Goal: Communication & Community: Ask a question

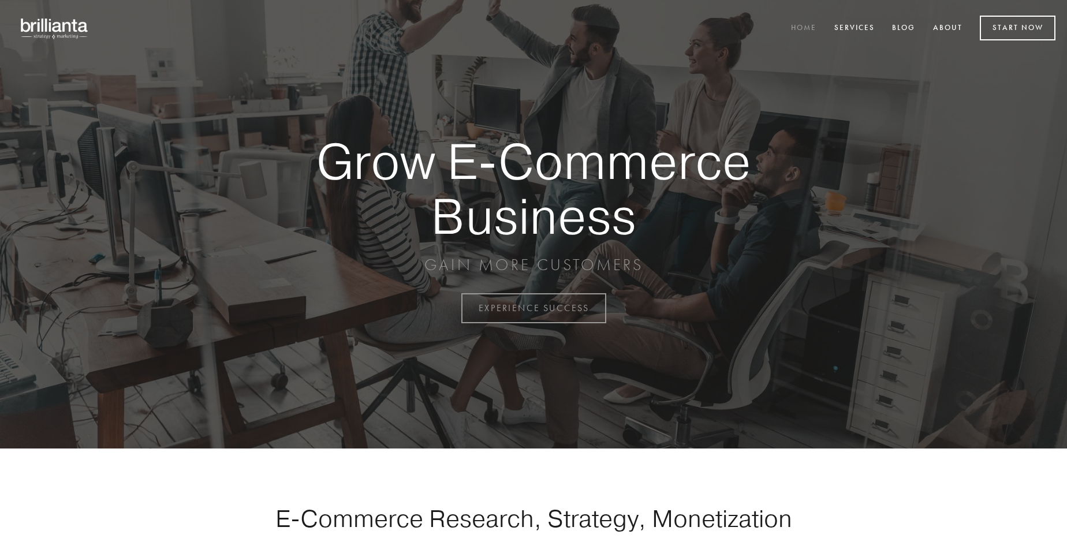
scroll to position [3028, 0]
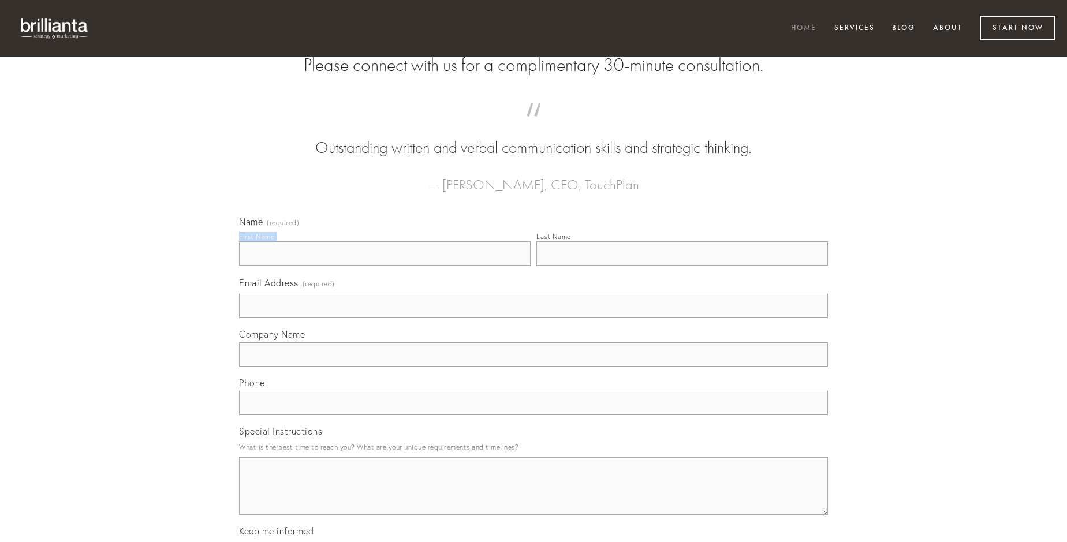
type input "[PERSON_NAME]"
click at [682, 266] on input "Last Name" at bounding box center [683, 253] width 292 height 24
type input "[PERSON_NAME]"
click at [534, 318] on input "Email Address (required)" at bounding box center [533, 306] width 589 height 24
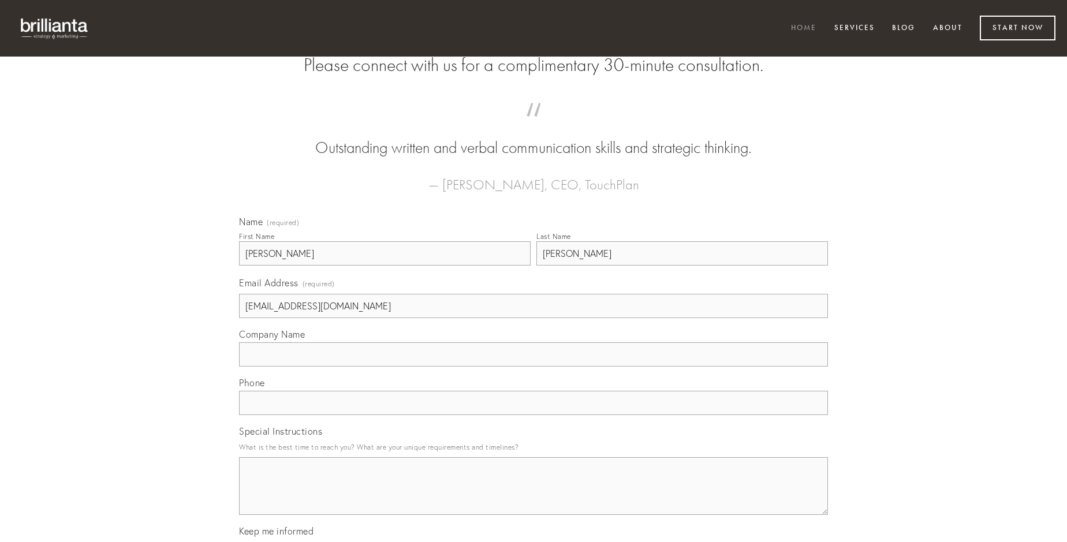
type input "[EMAIL_ADDRESS][DOMAIN_NAME]"
click at [534, 367] on input "Company Name" at bounding box center [533, 354] width 589 height 24
type input "timidus"
click at [534, 415] on input "text" at bounding box center [533, 403] width 589 height 24
click at [534, 497] on textarea "Special Instructions" at bounding box center [533, 486] width 589 height 58
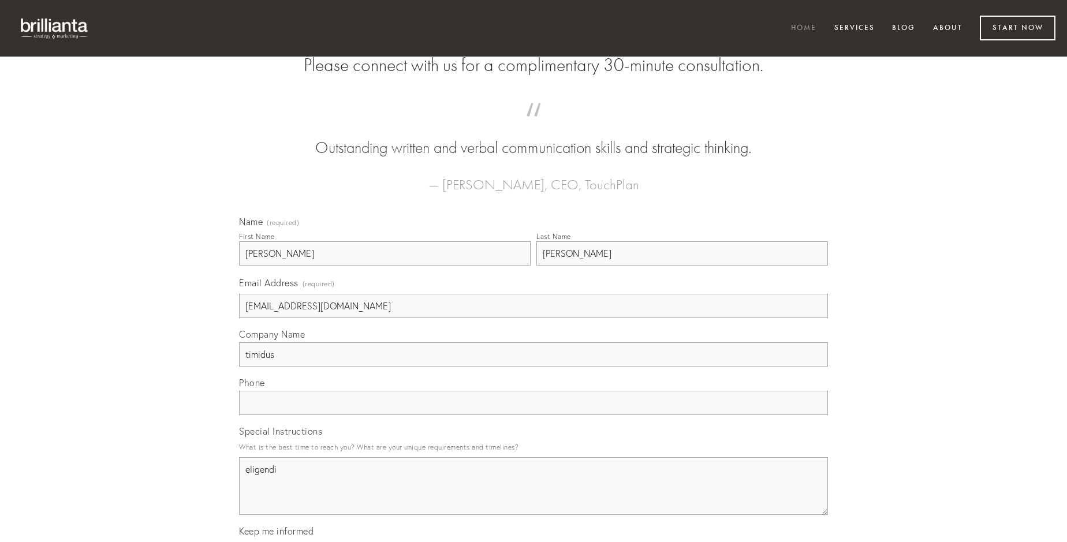
type textarea "eligendi"
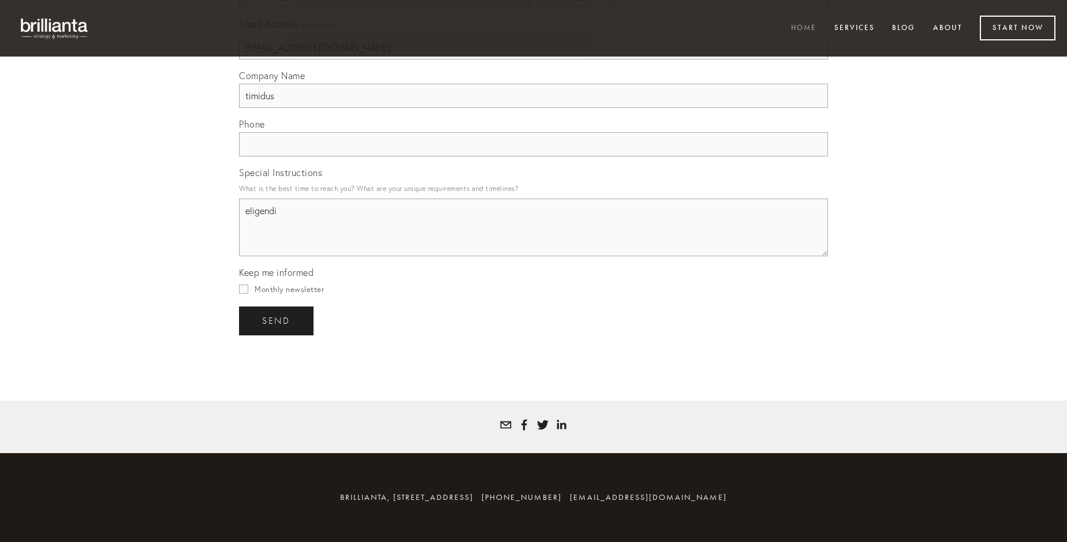
click at [277, 321] on span "send" at bounding box center [276, 321] width 28 height 10
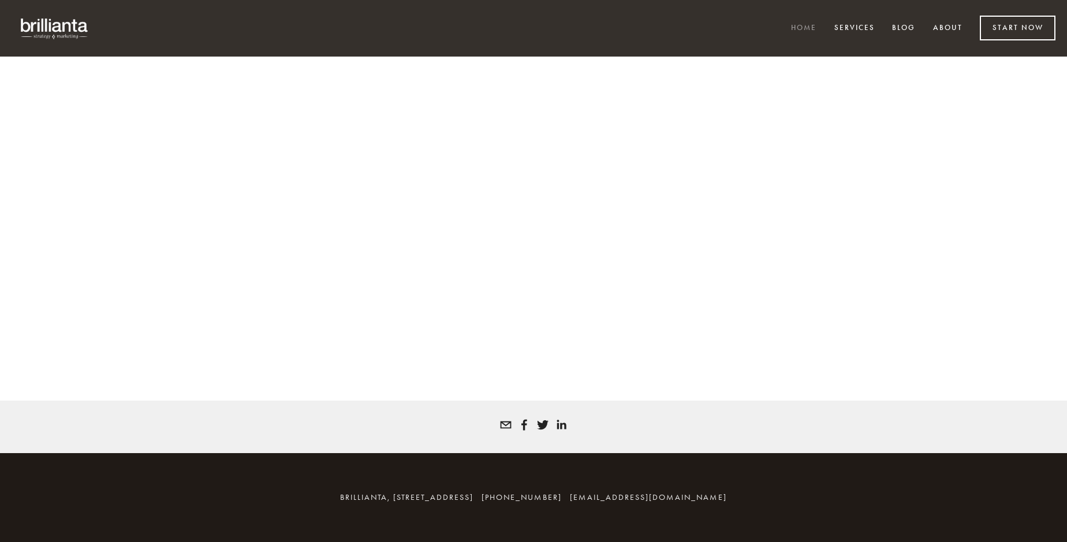
scroll to position [3012, 0]
